Goal: Information Seeking & Learning: Understand process/instructions

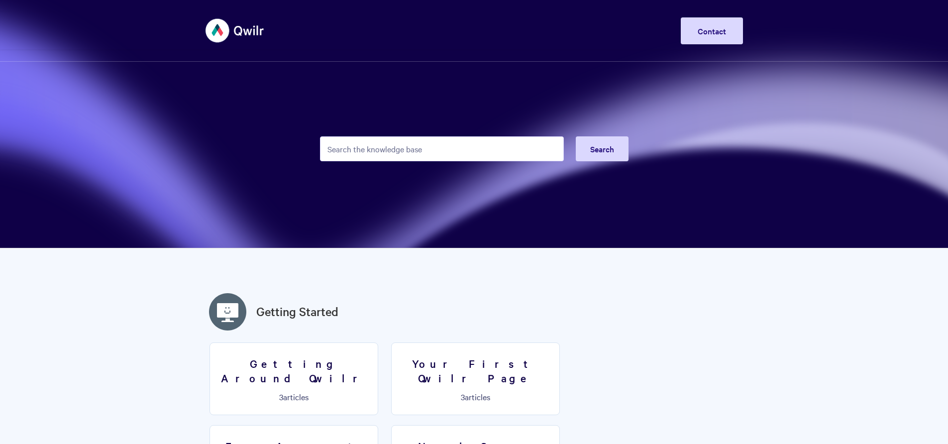
click at [428, 153] on input "Search the knowledge base" at bounding box center [442, 148] width 244 height 25
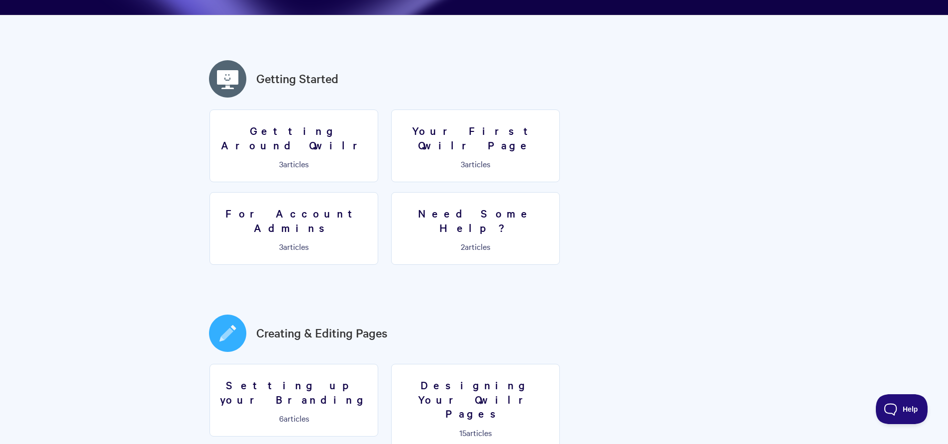
scroll to position [62, 0]
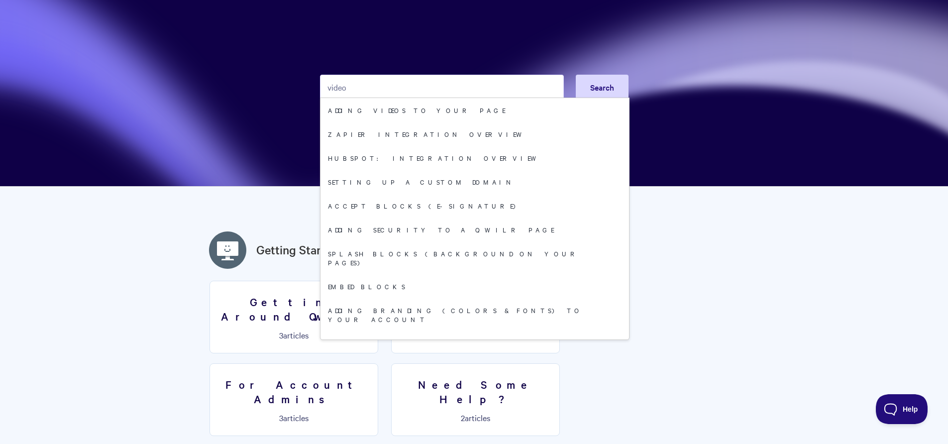
type input "video"
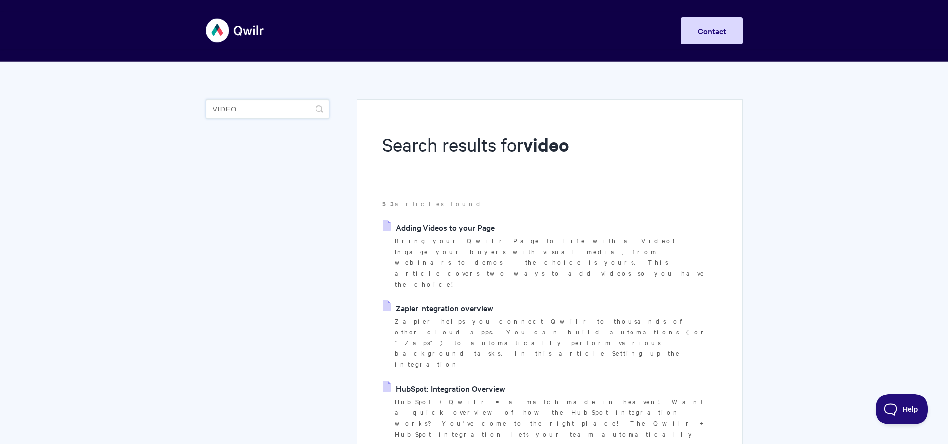
click at [272, 113] on input "video" at bounding box center [268, 109] width 124 height 20
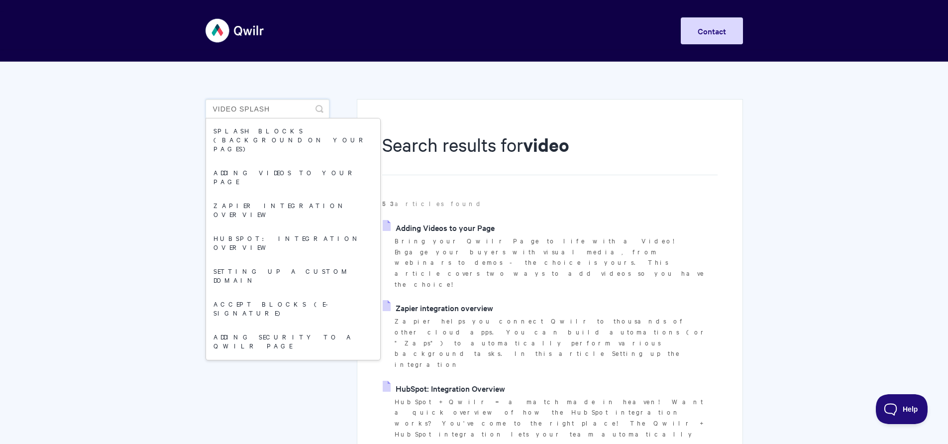
type input "video splash"
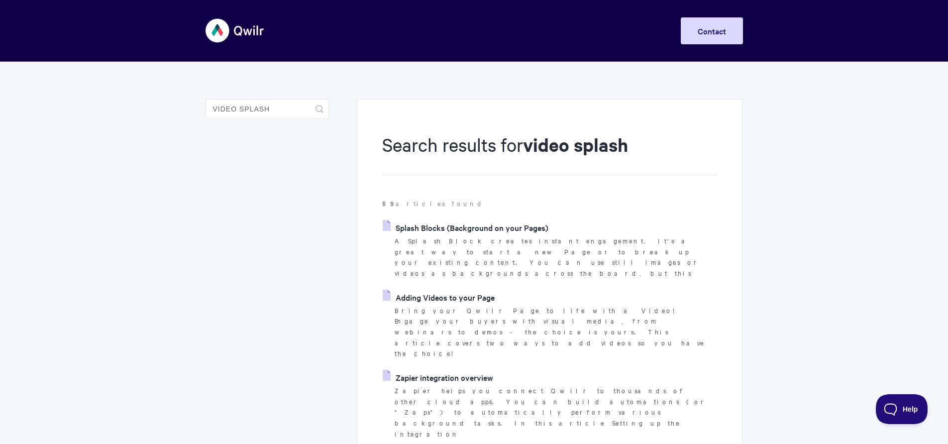
click at [461, 224] on link "Splash Blocks (Background on your Pages)" at bounding box center [466, 227] width 166 height 15
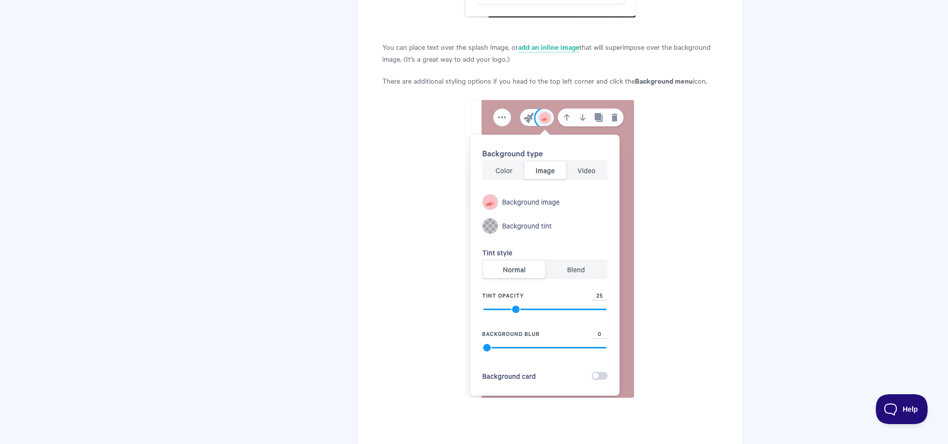
scroll to position [4200, 0]
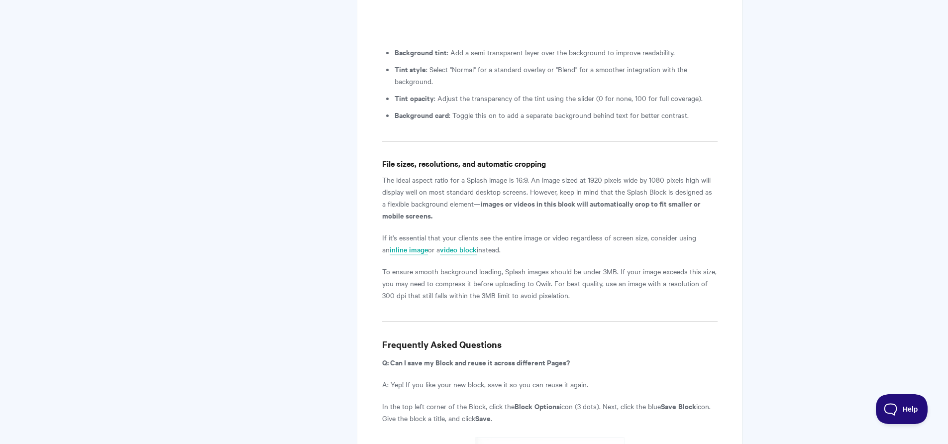
click at [430, 174] on p "The ideal aspect ratio for a Splash image is 16:9. An image sized at 1920 pixel…" at bounding box center [549, 198] width 335 height 48
